Goal: Information Seeking & Learning: Learn about a topic

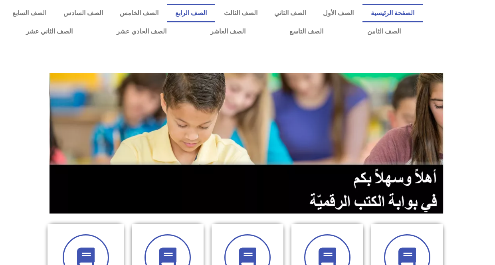
click at [212, 11] on link "الصف الرابع" at bounding box center [191, 13] width 48 height 18
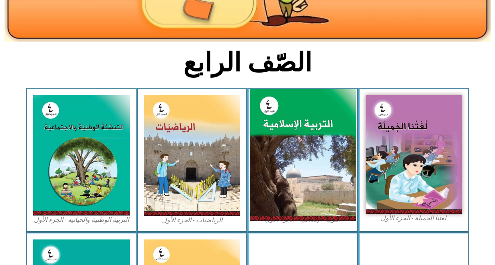
scroll to position [200, 0]
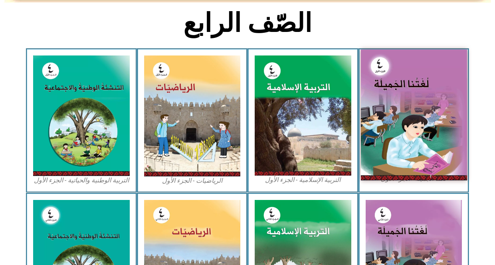
click at [397, 109] on img at bounding box center [414, 115] width 106 height 131
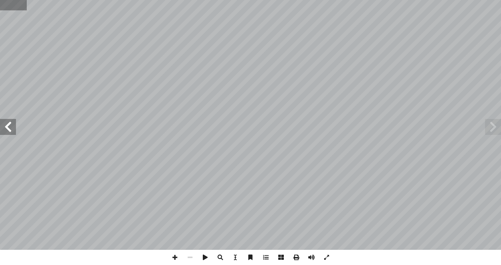
click at [20, 5] on input "text" at bounding box center [13, 5] width 27 height 10
type input "**"
click at [10, 129] on span at bounding box center [8, 127] width 16 height 16
